Goal: Transaction & Acquisition: Purchase product/service

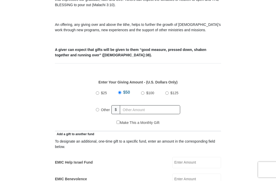
scroll to position [163, 0]
click at [128, 111] on input "text" at bounding box center [150, 109] width 60 height 9
radio input "true"
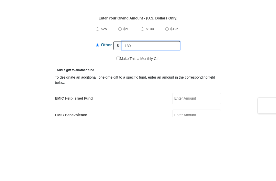
type input "130"
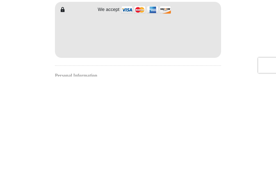
scroll to position [444, 0]
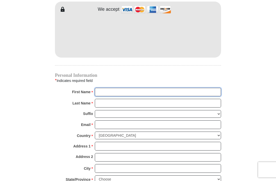
click at [136, 90] on input "First Name *" at bounding box center [158, 92] width 126 height 9
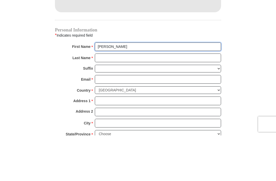
type input "Ann"
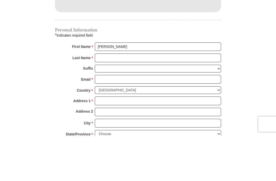
click at [155, 99] on input "Last Name *" at bounding box center [158, 103] width 126 height 9
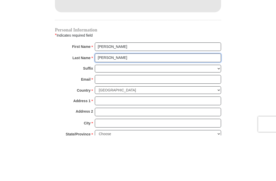
type input "Goodwin"
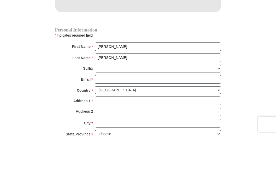
click at [127, 120] on input "Email *" at bounding box center [158, 124] width 126 height 9
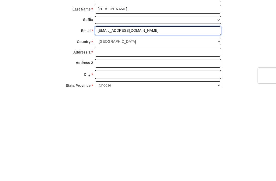
type input "goodwinann08@gmail.com"
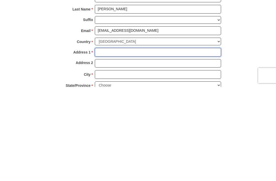
click at [153, 142] on input "Address 1 *" at bounding box center [158, 146] width 126 height 9
type input "6412 Ja CT NW"
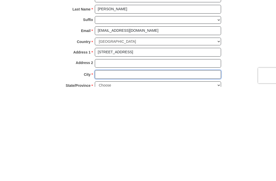
click at [132, 164] on input "City *" at bounding box center [158, 168] width 126 height 9
type input "Albuquerque"
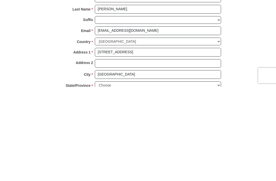
click at [145, 175] on select "Choose Alabama Alaska American Samoa Arizona Arkansas Armed Forces Americas Arm…" at bounding box center [158, 179] width 126 height 8
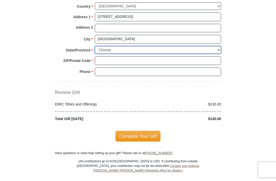
select select "NM"
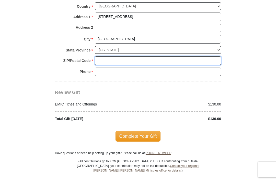
click at [145, 56] on input "ZIP/Postal Code *" at bounding box center [158, 60] width 126 height 9
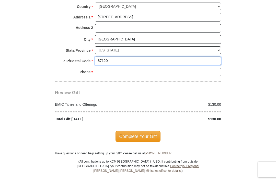
type input "87120"
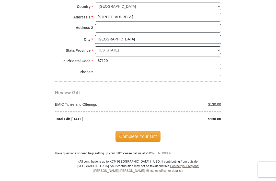
click at [144, 68] on input "Phone * *" at bounding box center [158, 72] width 126 height 9
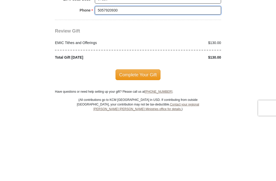
type input "5057920930"
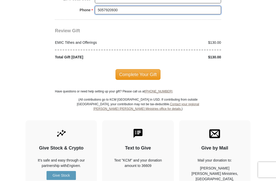
click at [215, 8] on input "5057920930" at bounding box center [158, 10] width 126 height 9
click at [214, 6] on input "5057920930" at bounding box center [158, 10] width 126 height 9
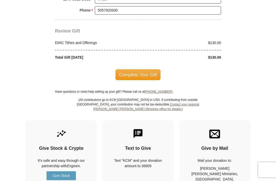
click at [139, 69] on span "Complete Your Gift" at bounding box center [137, 74] width 45 height 11
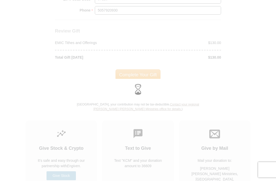
scroll to position [634, 0]
